Goal: Task Accomplishment & Management: Complete application form

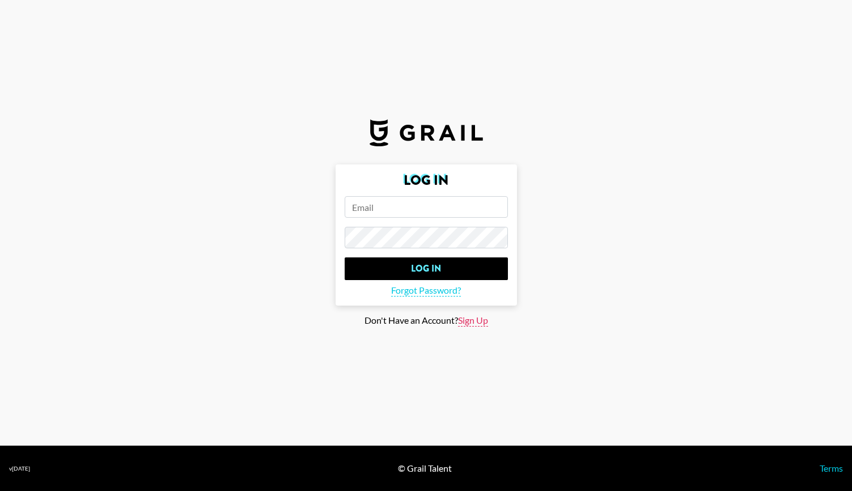
click at [475, 320] on span "Sign Up" at bounding box center [473, 320] width 30 height 12
type input "Sign Up"
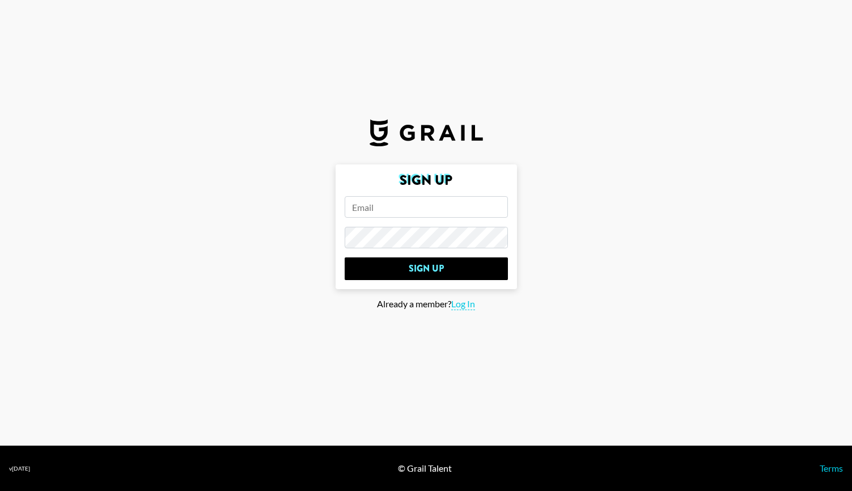
click at [421, 216] on input "email" at bounding box center [425, 207] width 163 height 22
type input "[PERSON_NAME][EMAIL_ADDRESS][DOMAIN_NAME]"
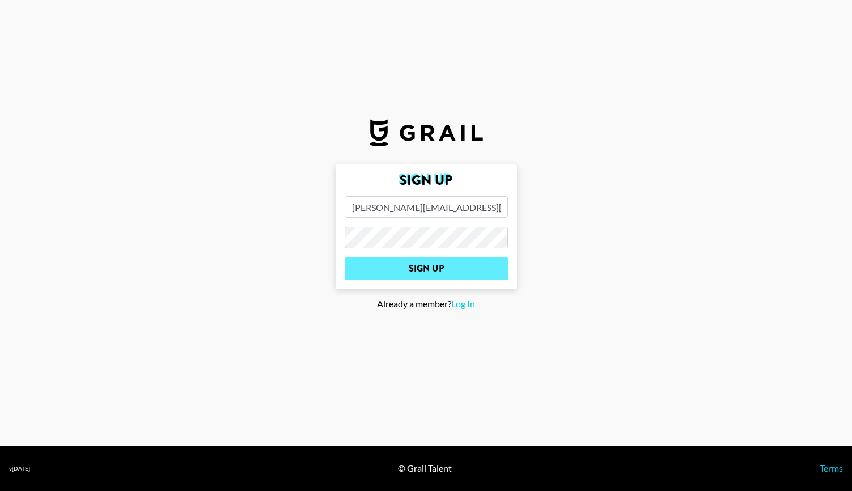
click at [424, 261] on input "Sign Up" at bounding box center [425, 268] width 163 height 23
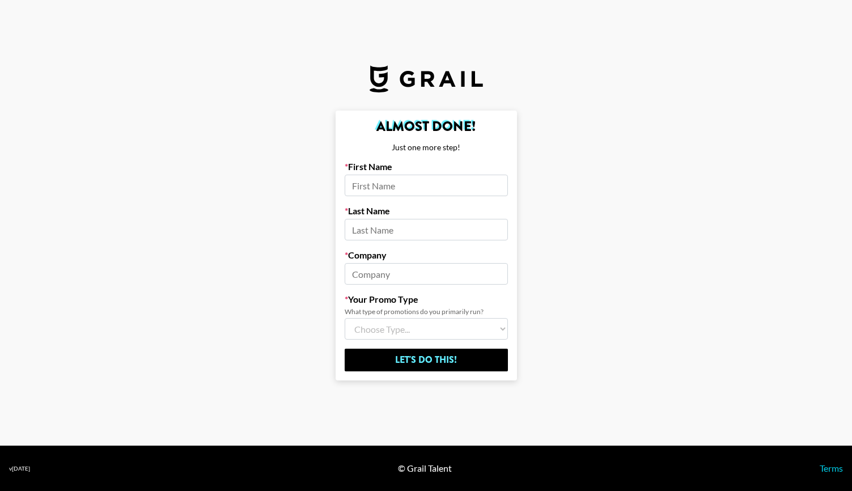
click at [423, 190] on input at bounding box center [425, 185] width 163 height 22
type input "[PERSON_NAME]"
click at [415, 225] on input at bounding box center [425, 230] width 163 height 22
type input "[PERSON_NAME]"
click at [391, 283] on input at bounding box center [425, 274] width 163 height 22
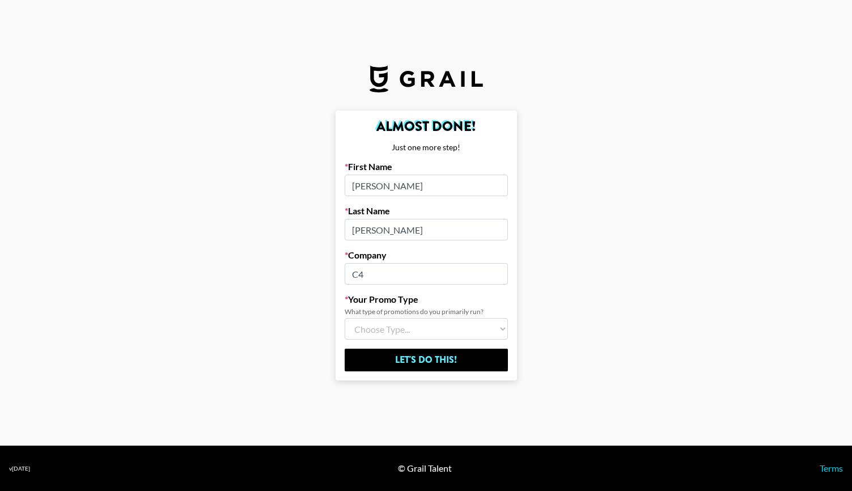
type input "C4"
click at [376, 329] on select "Choose Type... Song Promos Brand Promos Both (I work at an Agency)" at bounding box center [425, 329] width 163 height 22
select select "Multi"
click at [344, 318] on select "Choose Type... Song Promos Brand Promos Both (I work at an Agency)" at bounding box center [425, 329] width 163 height 22
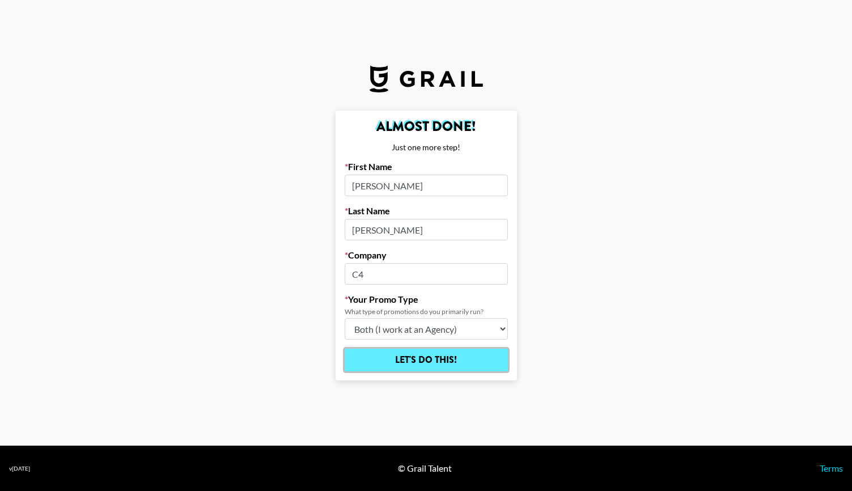
click at [435, 366] on input "Let's Do This!" at bounding box center [425, 359] width 163 height 23
select select "Song"
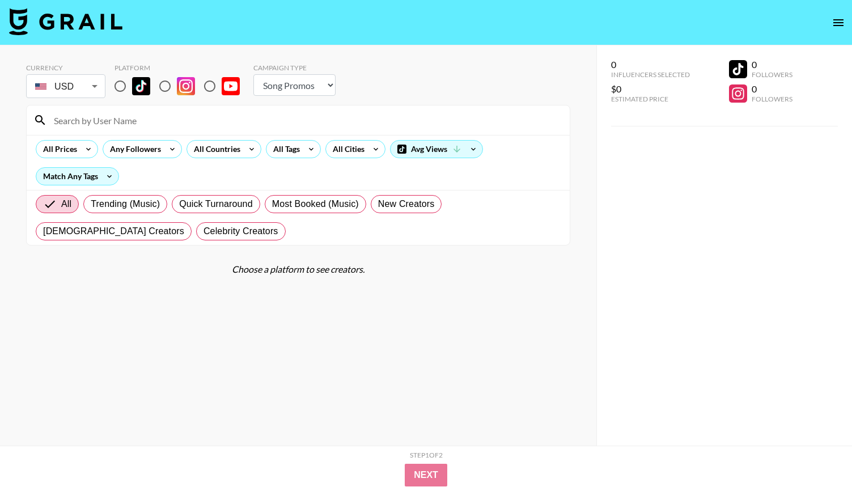
click at [92, 83] on body "Currency USD USD ​ Platform Campaign Type Choose Type... Song Promos Brand Prom…" at bounding box center [426, 268] width 852 height 536
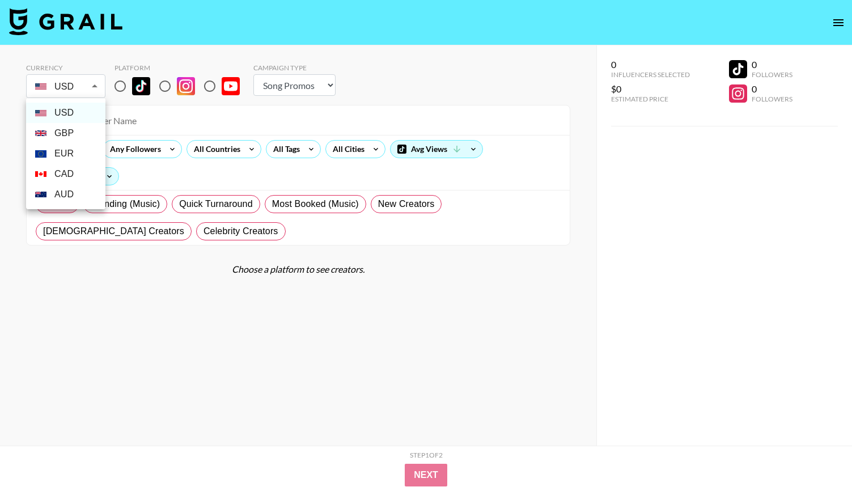
click at [72, 131] on li "GBP" at bounding box center [65, 133] width 79 height 20
type input "GBP"
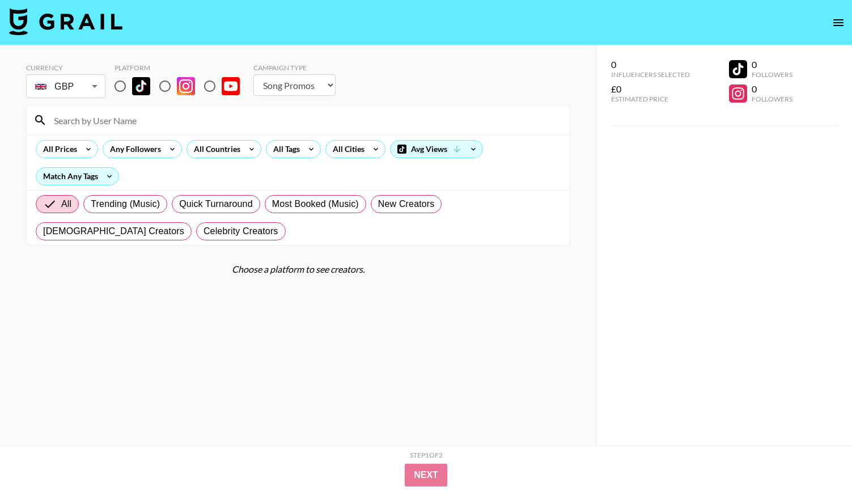
click at [129, 92] on input "radio" at bounding box center [120, 86] width 24 height 24
radio input "true"
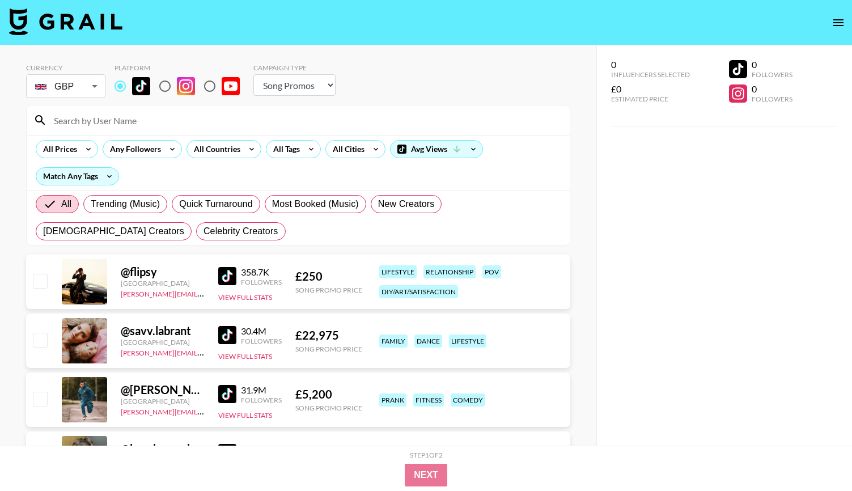
click at [168, 87] on input "radio" at bounding box center [165, 86] width 24 height 24
radio input "true"
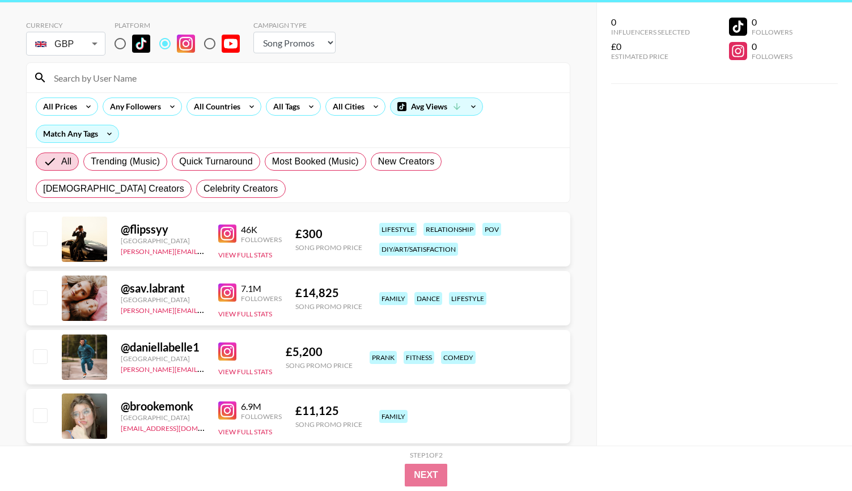
scroll to position [44, 0]
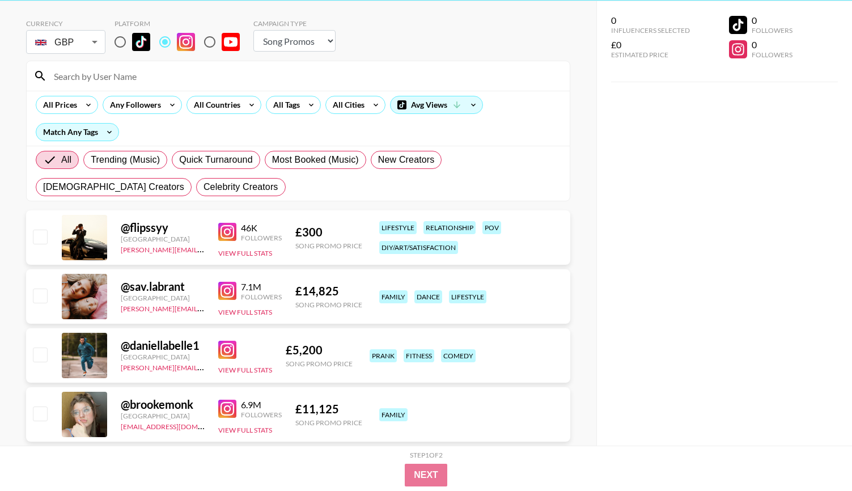
click at [318, 46] on select "Choose Type... Song Promos Brand Promos" at bounding box center [294, 41] width 82 height 22
select select "Brand"
click at [253, 30] on select "Choose Type... Song Promos Brand Promos" at bounding box center [294, 41] width 82 height 22
